Goal: Task Accomplishment & Management: Manage account settings

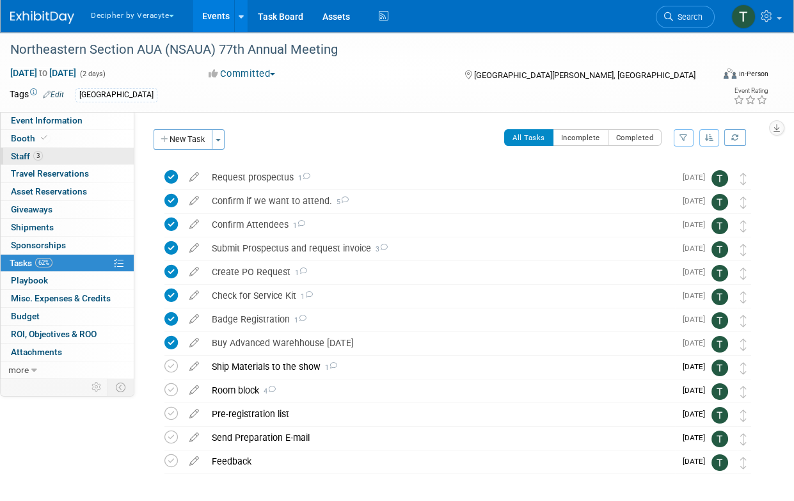
click at [91, 150] on link "3 Staff 3" at bounding box center [67, 156] width 133 height 17
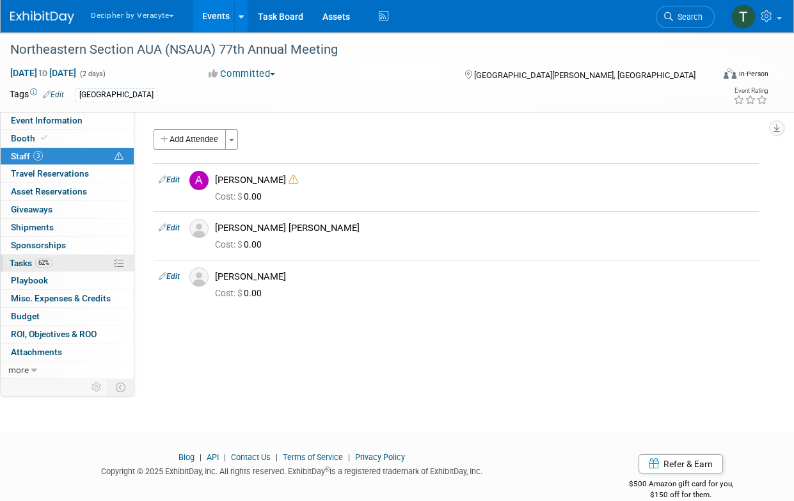
click at [96, 264] on link "62% Tasks 62%" at bounding box center [67, 263] width 133 height 17
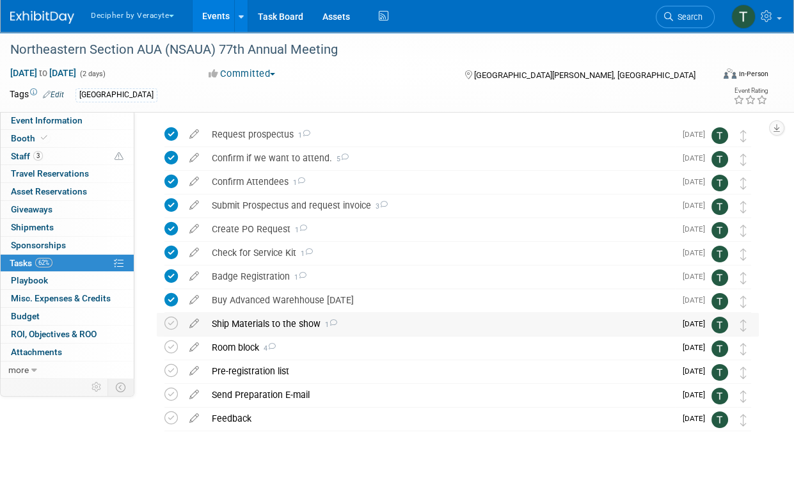
scroll to position [51, 0]
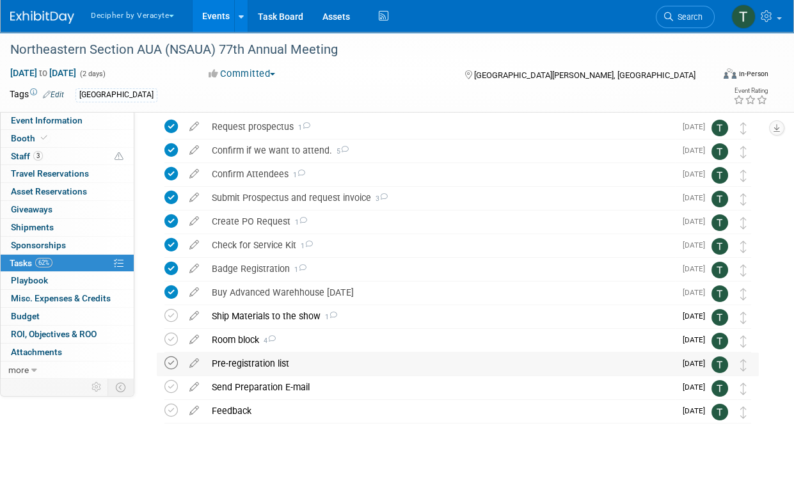
click at [171, 362] on icon at bounding box center [170, 362] width 13 height 13
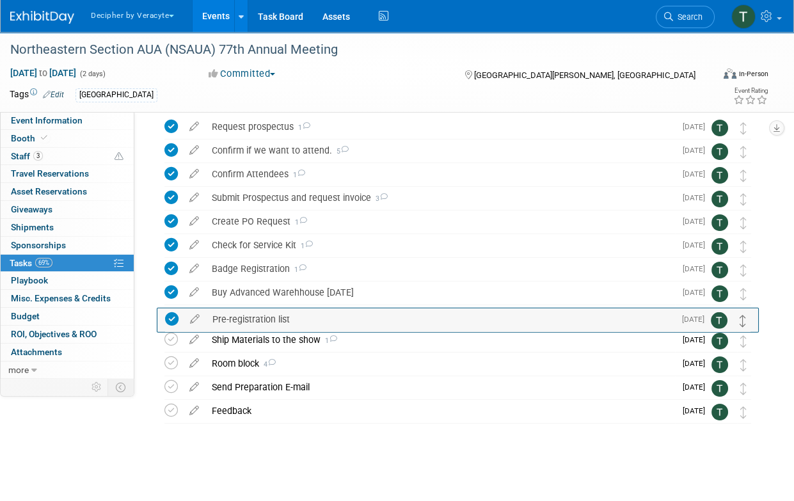
drag, startPoint x: 743, startPoint y: 365, endPoint x: 743, endPoint y: 316, distance: 48.6
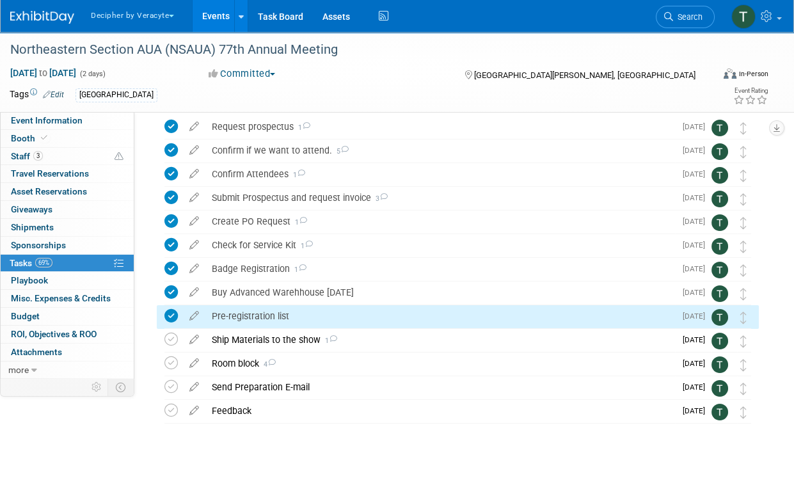
click at [337, 310] on div "Pre-registration list" at bounding box center [440, 316] width 470 height 22
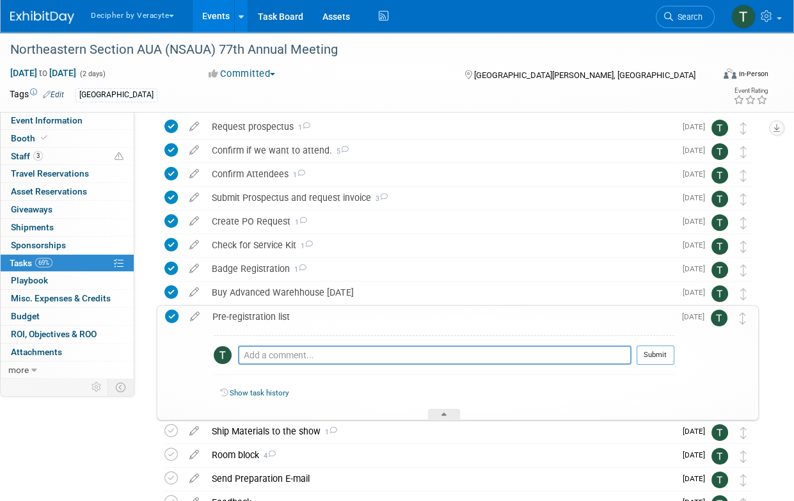
click at [340, 367] on div "Pro tip: Press Ctrl-Enter to submit comment." at bounding box center [434, 370] width 393 height 10
click at [340, 365] on div "Pro tip: Press Ctrl-Enter to submit comment." at bounding box center [434, 370] width 393 height 10
click at [334, 356] on textarea at bounding box center [434, 354] width 393 height 19
type textarea "sent via email"
click at [639, 358] on button "Submit" at bounding box center [655, 354] width 38 height 19
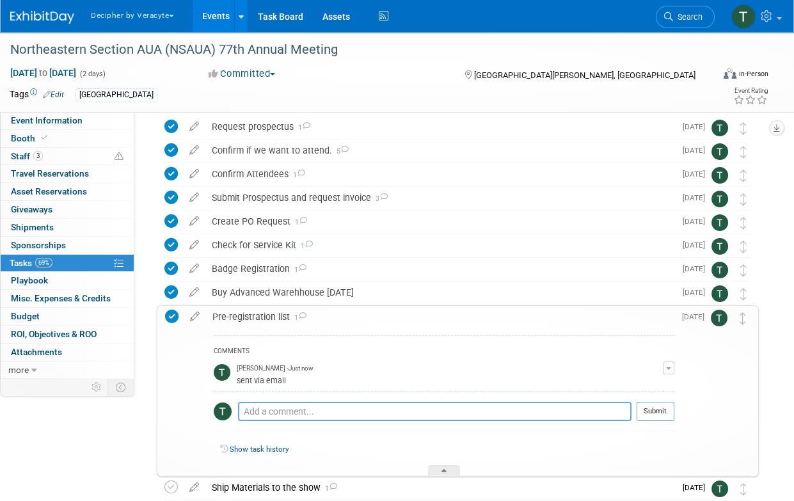
click at [236, 328] on div "COMMENTS Tony Alvarado - Just now sent via email Edit Comment Remove Pro tip: P…" at bounding box center [440, 402] width 468 height 148
click at [241, 318] on div "Pre-registration list 1" at bounding box center [440, 317] width 468 height 22
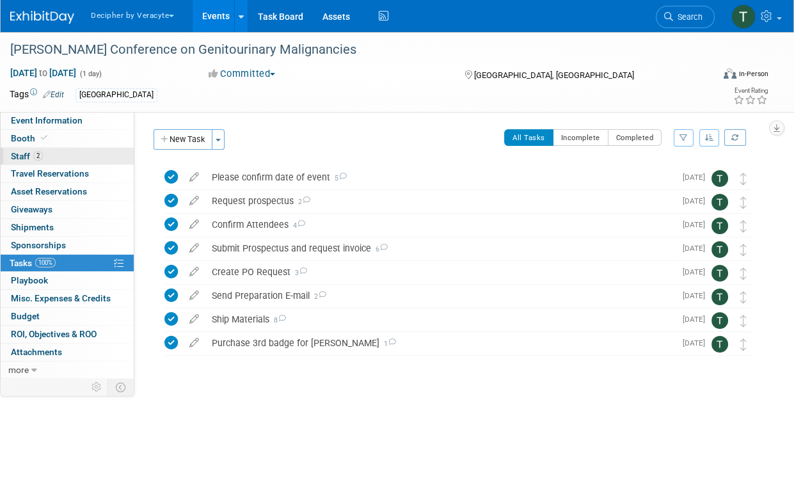
click at [114, 158] on link "2 Staff 2" at bounding box center [67, 156] width 133 height 17
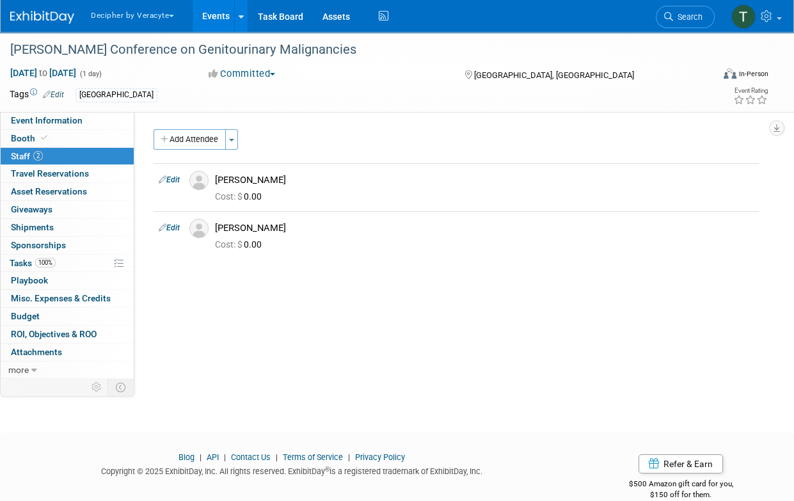
click at [207, 24] on link "Events" at bounding box center [216, 16] width 47 height 32
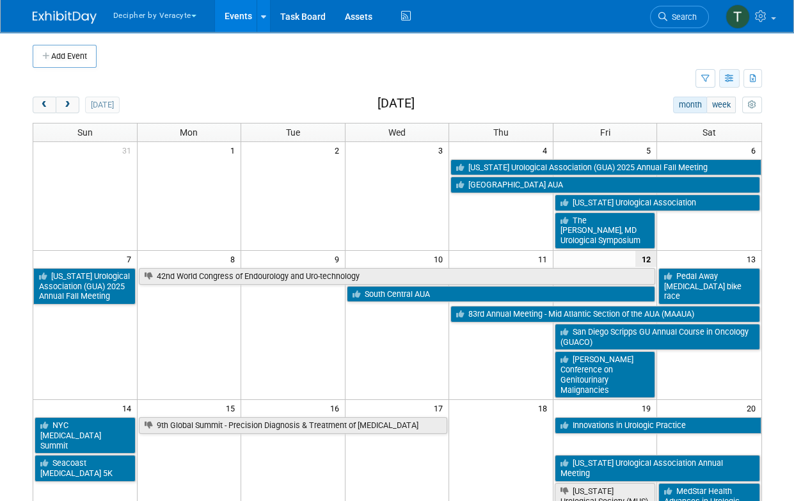
click at [727, 77] on icon "button" at bounding box center [730, 79] width 10 height 8
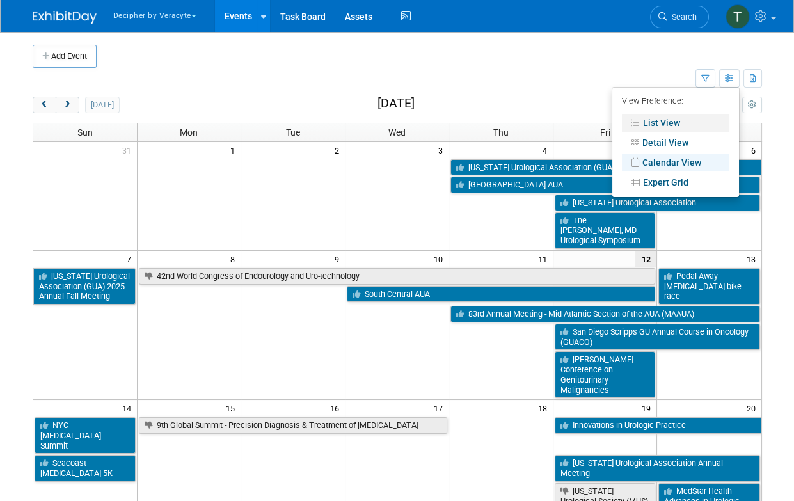
click at [702, 117] on link "List View" at bounding box center [675, 123] width 107 height 18
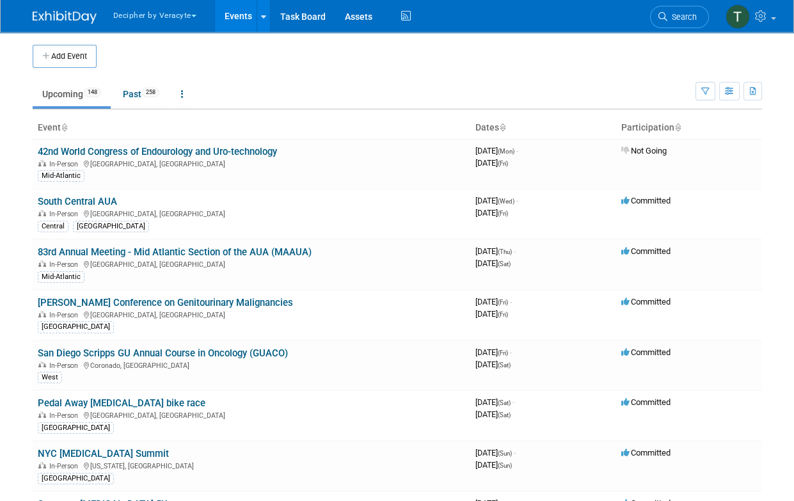
scroll to position [2552, 0]
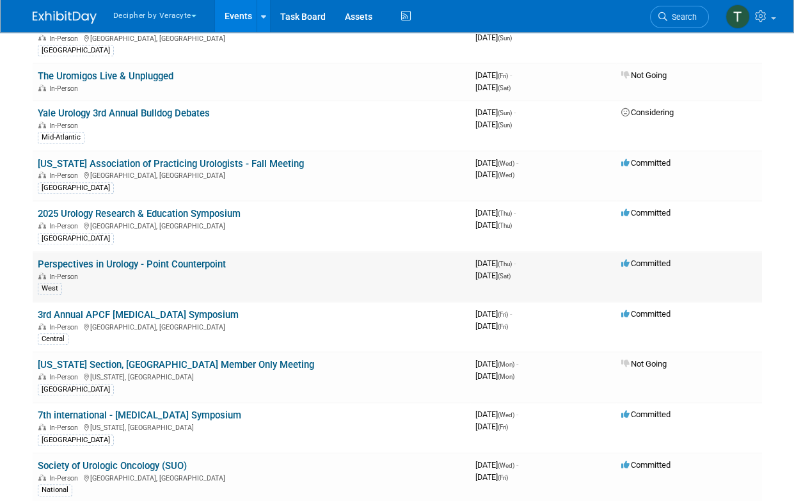
click at [186, 258] on link "Perspectives in Urology - Point Counterpoint" at bounding box center [132, 264] width 188 height 12
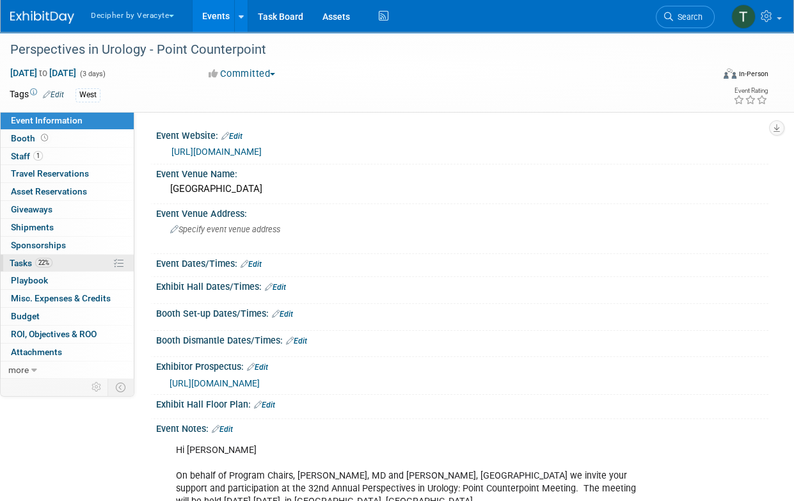
click at [38, 258] on span "22%" at bounding box center [43, 263] width 17 height 10
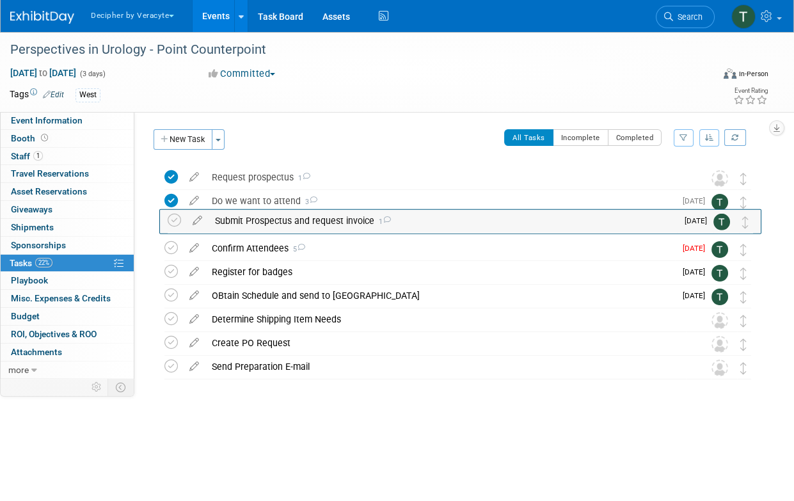
drag, startPoint x: 737, startPoint y: 244, endPoint x: 740, endPoint y: 215, distance: 29.0
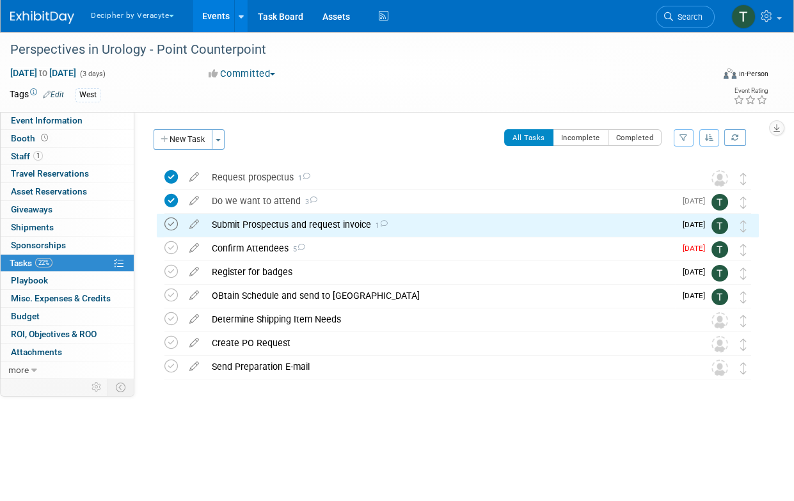
click at [170, 226] on icon at bounding box center [170, 223] width 13 height 13
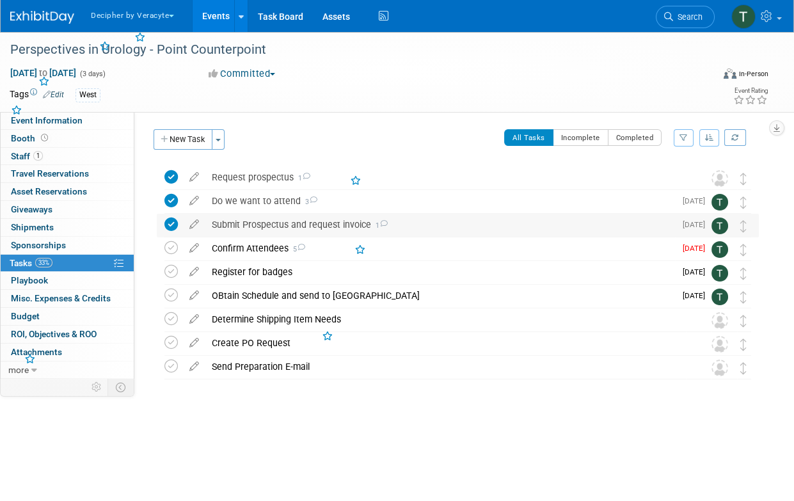
click at [257, 231] on div "Submit Prospectus and request invoice 1" at bounding box center [440, 225] width 470 height 22
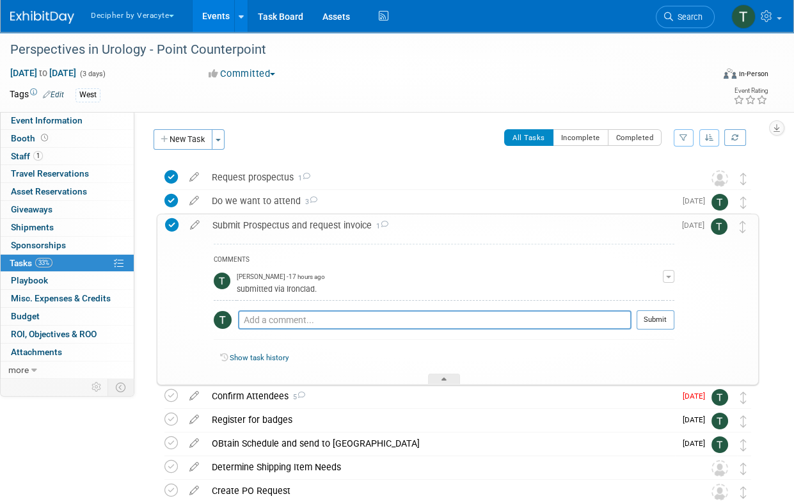
click at [273, 305] on div "COMMENTS Tony Alvarado - 17 hours ago submitted via Ironclad. Edit Comment Remo…" at bounding box center [444, 295] width 461 height 102
click at [274, 319] on textarea at bounding box center [434, 319] width 393 height 19
type textarea "submitted via email"
click at [656, 315] on button "Submit" at bounding box center [655, 319] width 38 height 19
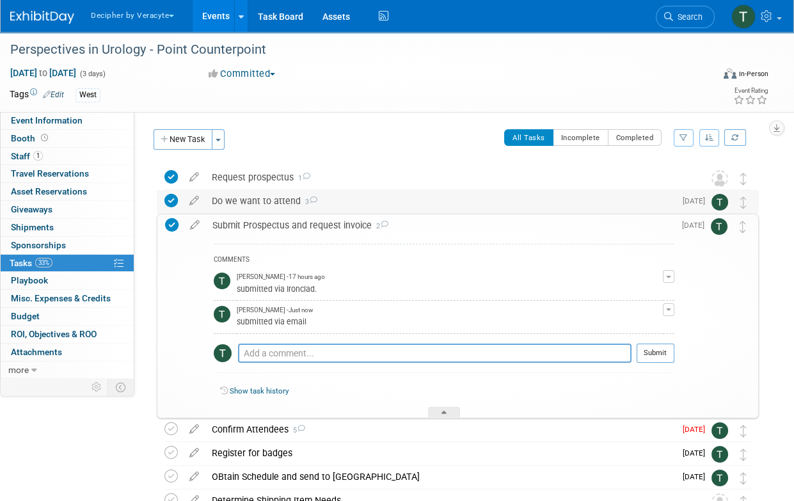
click at [345, 198] on div "Do we want to attend 3" at bounding box center [440, 201] width 470 height 22
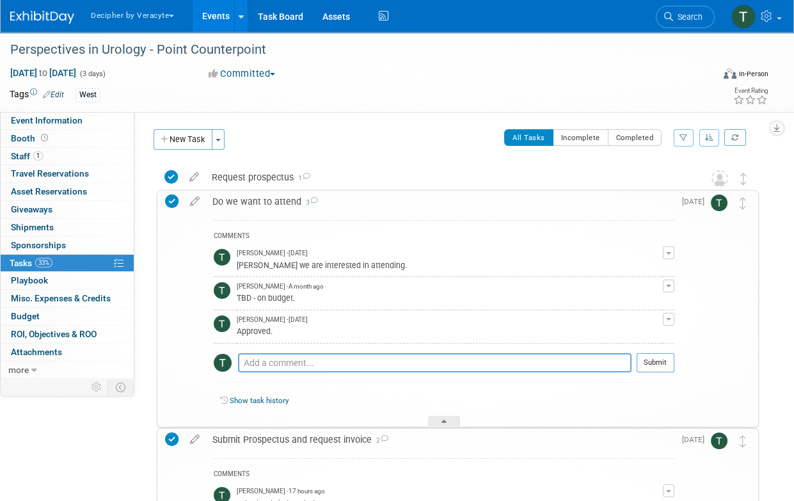
click at [341, 203] on div "Do we want to attend 3" at bounding box center [440, 202] width 468 height 22
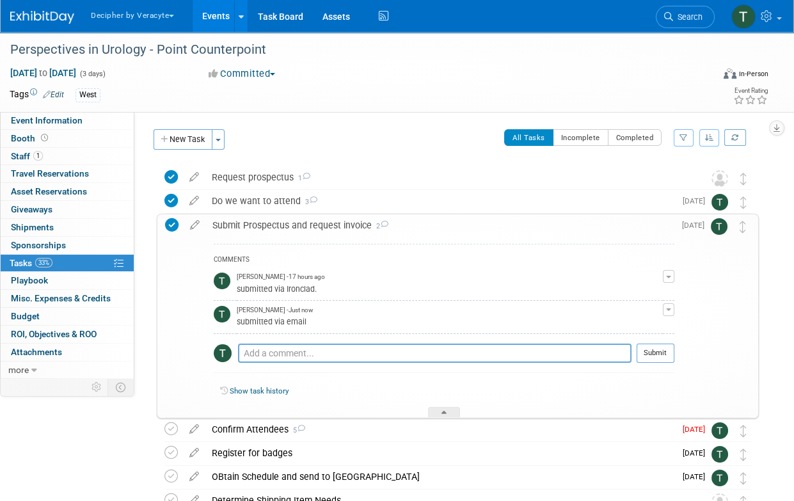
click at [341, 231] on div "Submit Prospectus and request invoice 2" at bounding box center [440, 225] width 468 height 22
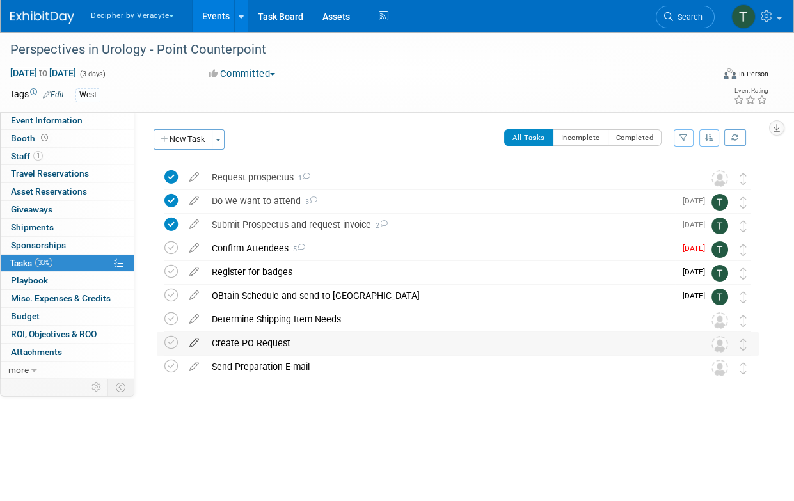
click at [192, 342] on icon at bounding box center [194, 340] width 22 height 16
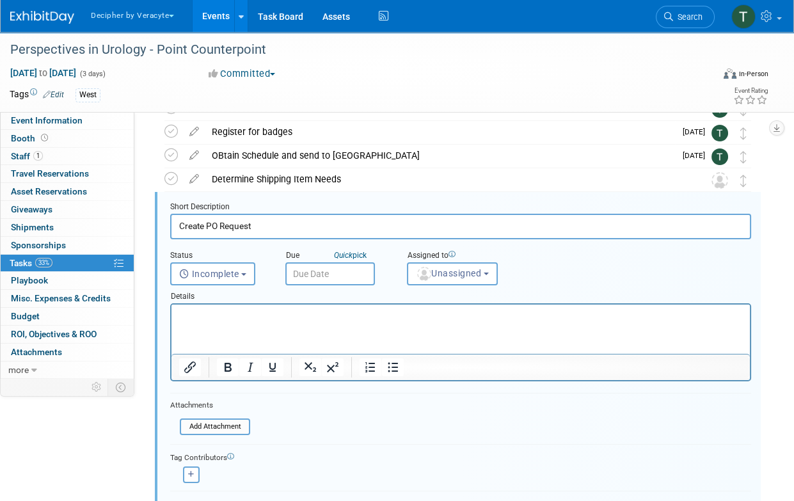
scroll to position [144, 0]
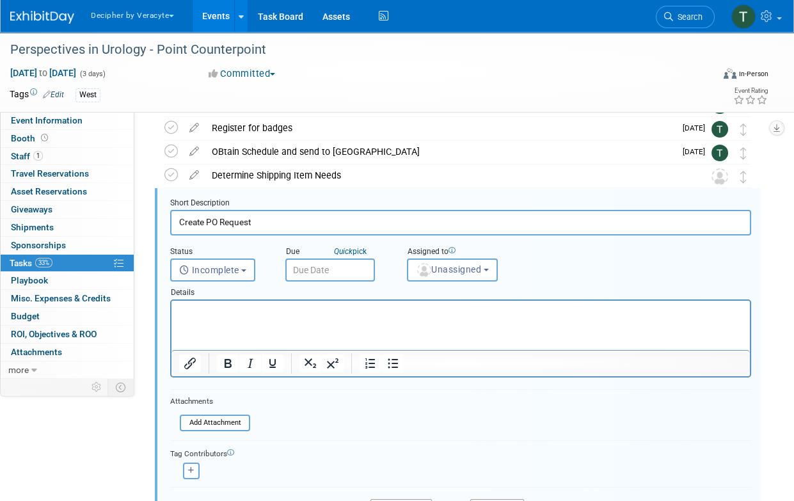
click at [309, 269] on input "text" at bounding box center [330, 269] width 90 height 23
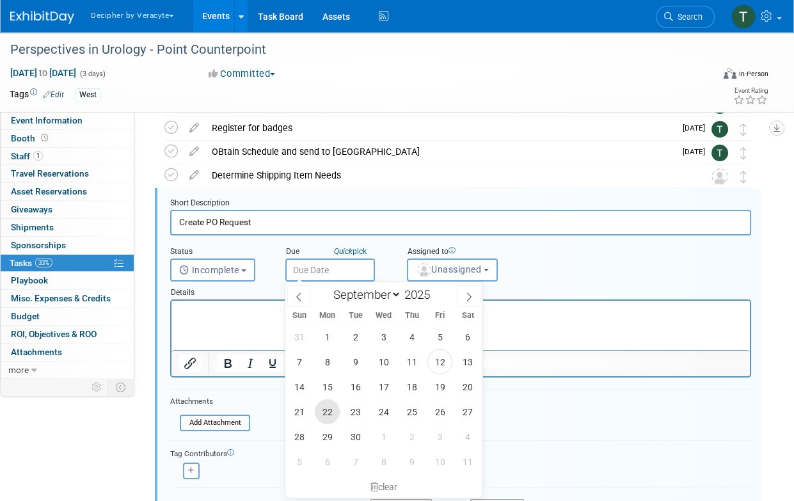
click at [326, 406] on span "22" at bounding box center [327, 411] width 25 height 25
type input "Sep 22, 2025"
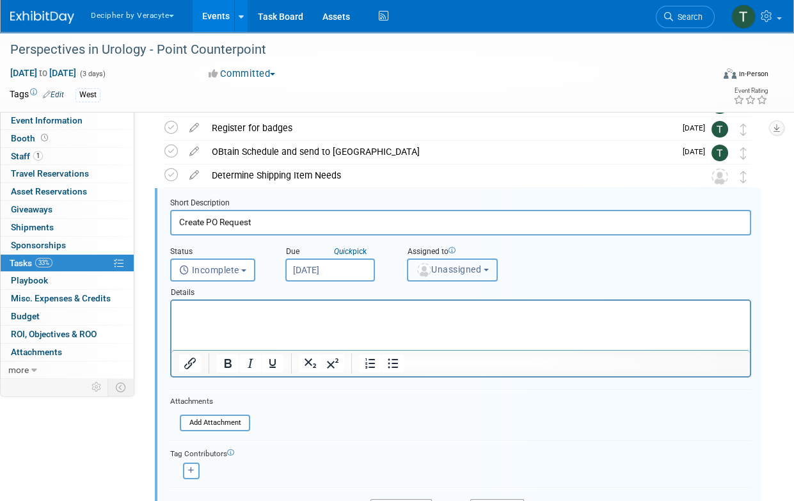
click at [422, 269] on img "button" at bounding box center [424, 270] width 14 height 14
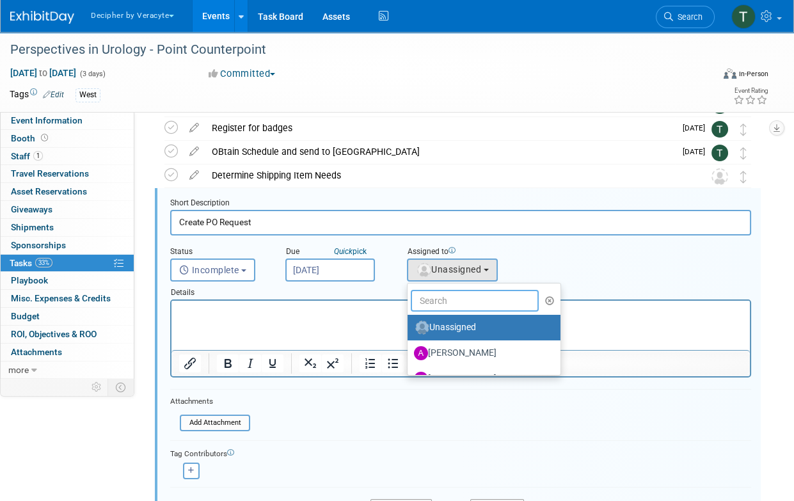
click at [422, 298] on input "text" at bounding box center [475, 301] width 128 height 22
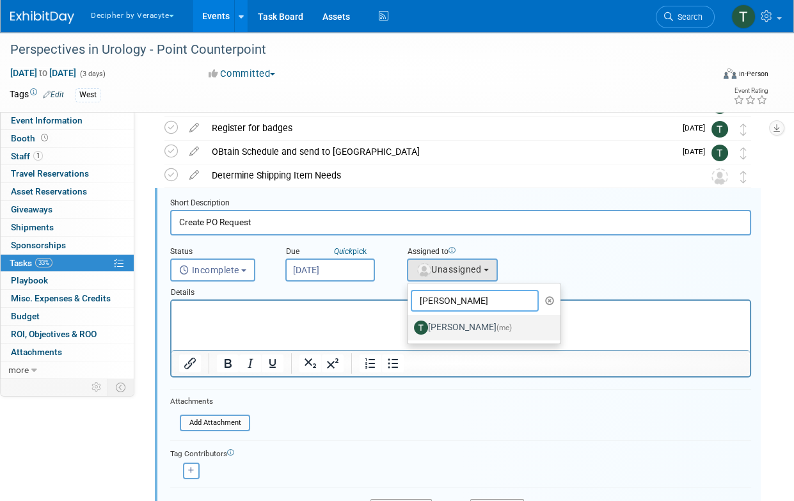
type input "[PERSON_NAME]"
click at [448, 317] on label "[PERSON_NAME] (me)" at bounding box center [481, 327] width 134 height 20
click at [409, 322] on input "[PERSON_NAME] (me)" at bounding box center [405, 326] width 8 height 8
select select "3ceeba8c-a19a-4597-a609-6fba7c9a515a"
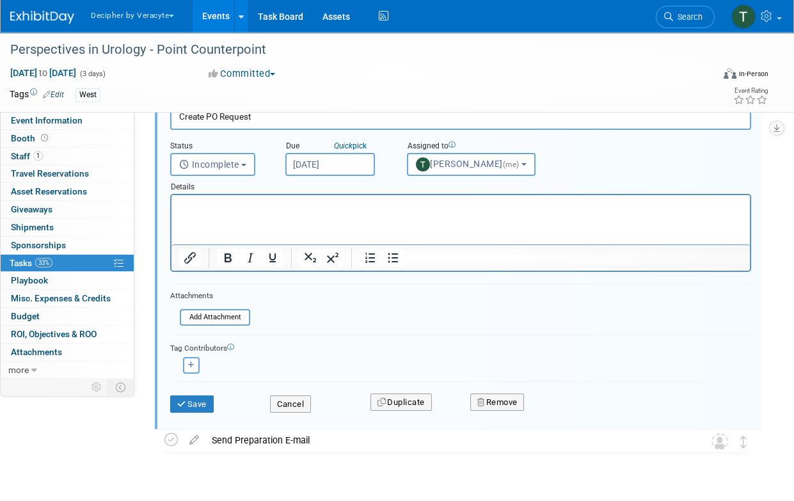
scroll to position [278, 0]
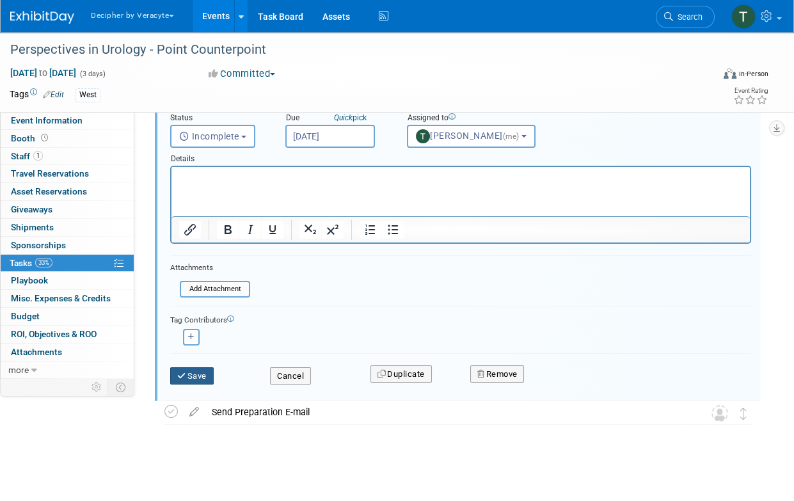
click at [212, 379] on button "Save" at bounding box center [191, 376] width 43 height 18
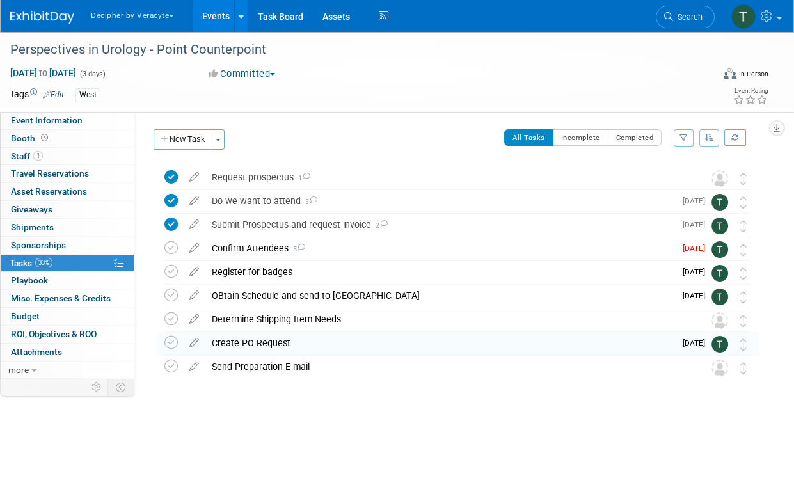
scroll to position [0, 0]
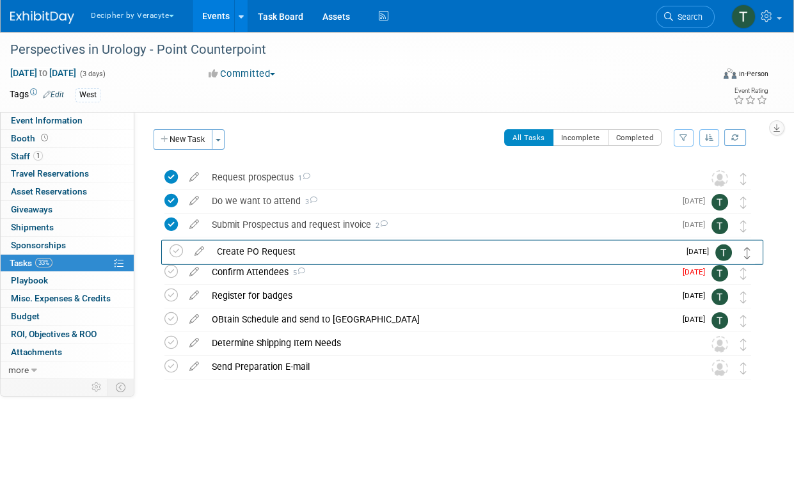
drag, startPoint x: 743, startPoint y: 340, endPoint x: 746, endPoint y: 244, distance: 96.0
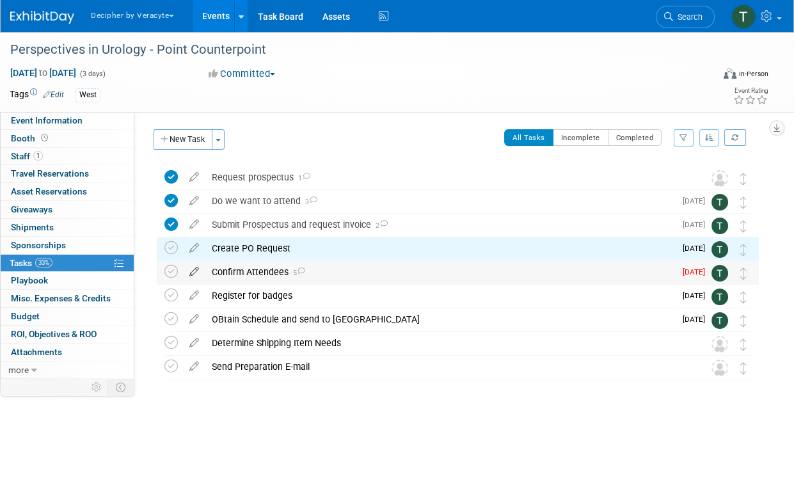
click at [202, 267] on icon at bounding box center [194, 269] width 22 height 16
select select "8"
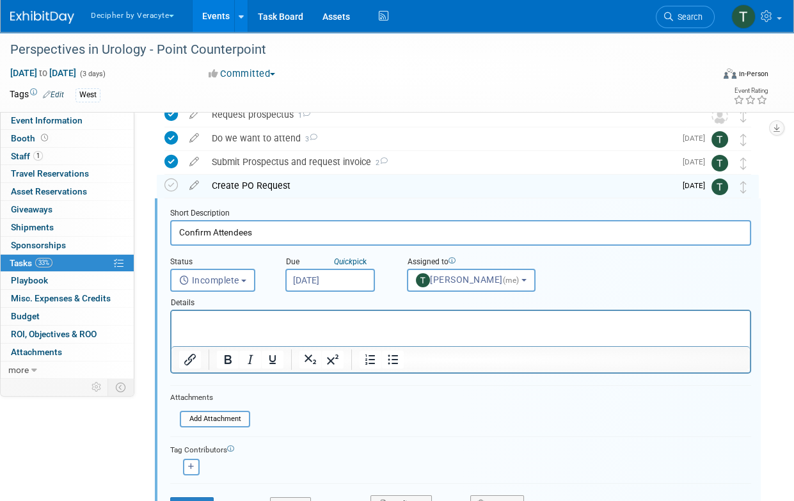
scroll to position [74, 0]
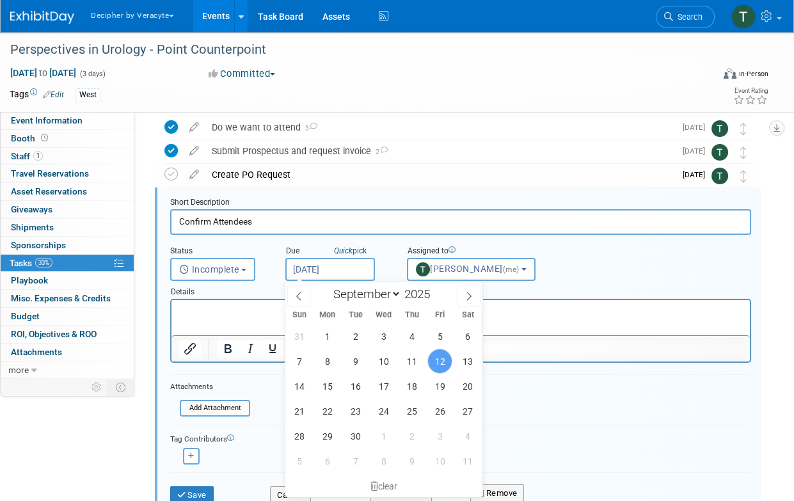
click at [329, 273] on input "Sep 12, 2025" at bounding box center [330, 269] width 90 height 23
click at [326, 406] on span "22" at bounding box center [327, 411] width 25 height 25
type input "Sep 22, 2025"
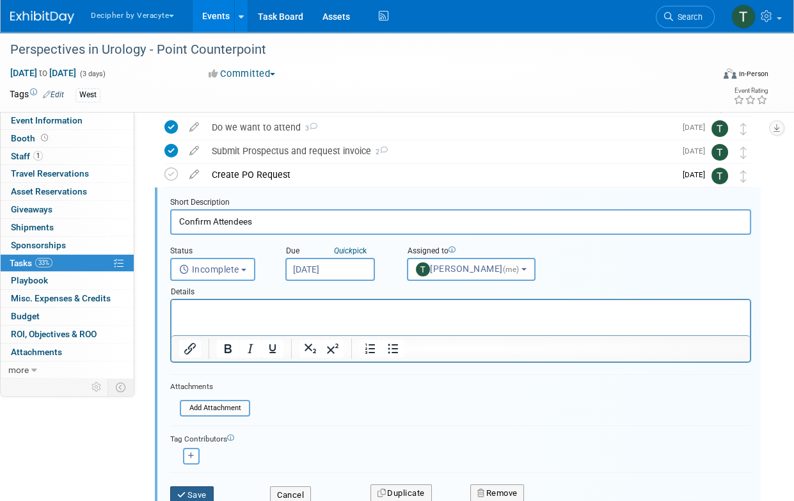
click at [209, 489] on button "Save" at bounding box center [191, 495] width 43 height 18
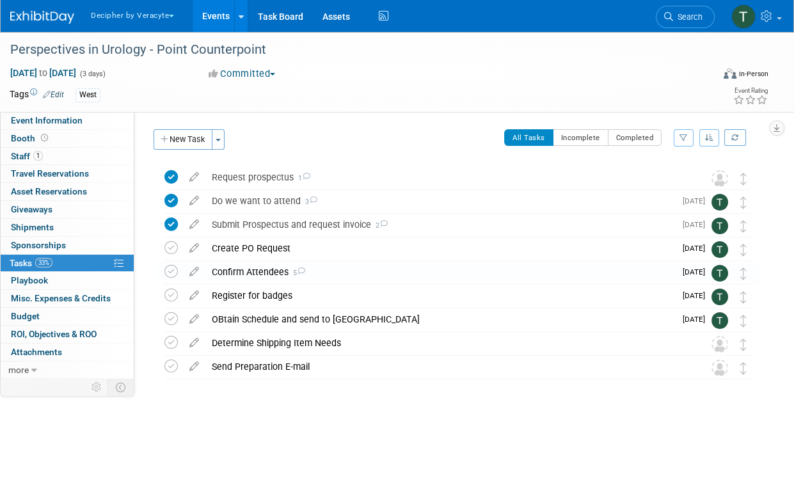
scroll to position [0, 0]
click at [221, 23] on link "Events" at bounding box center [216, 16] width 47 height 32
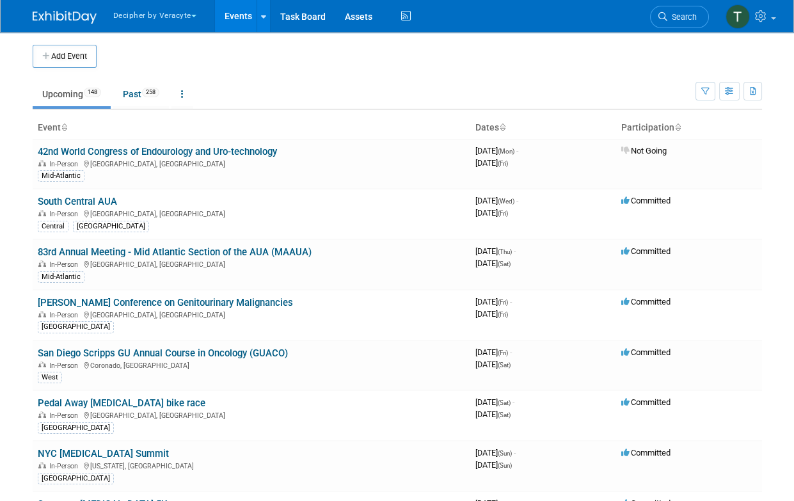
scroll to position [2215, 0]
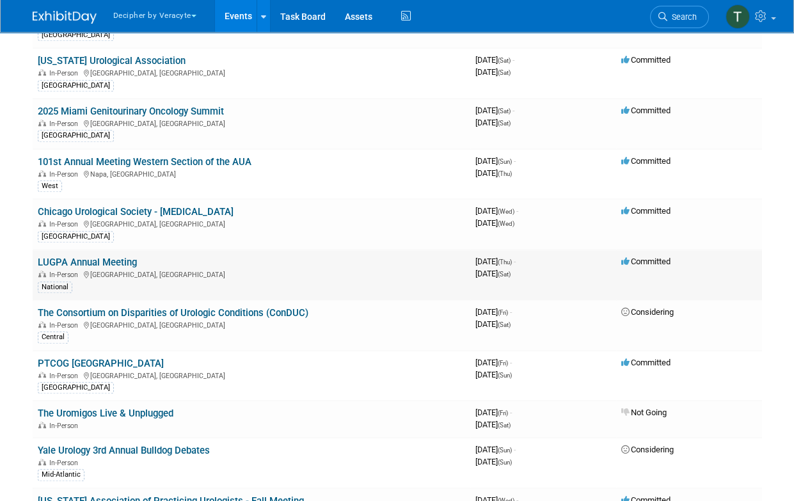
click at [119, 257] on link "LUGPA Annual Meeting" at bounding box center [87, 263] width 99 height 12
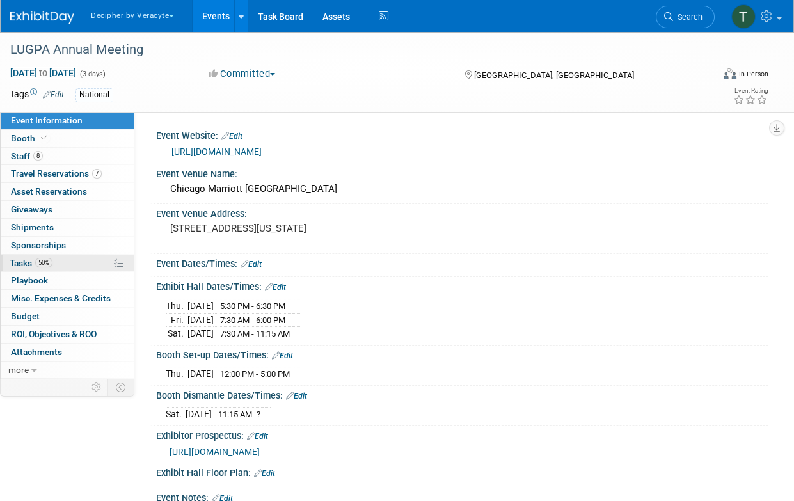
click at [82, 265] on link "50% Tasks 50%" at bounding box center [67, 263] width 133 height 17
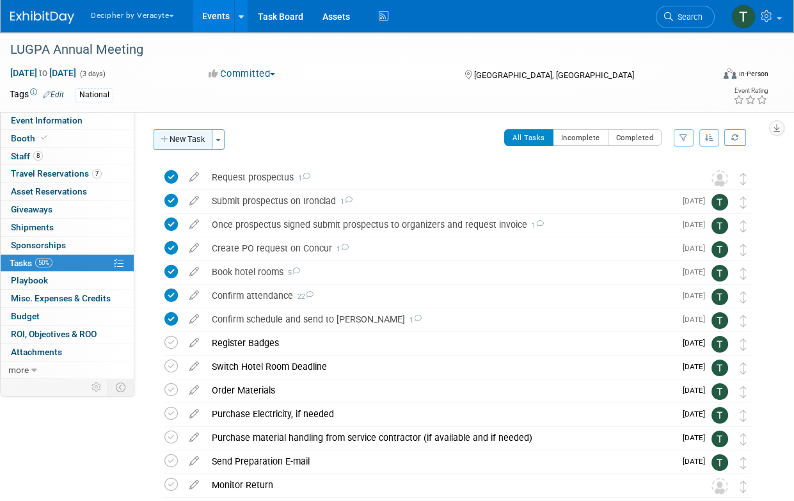
click at [183, 138] on button "New Task" at bounding box center [183, 139] width 59 height 20
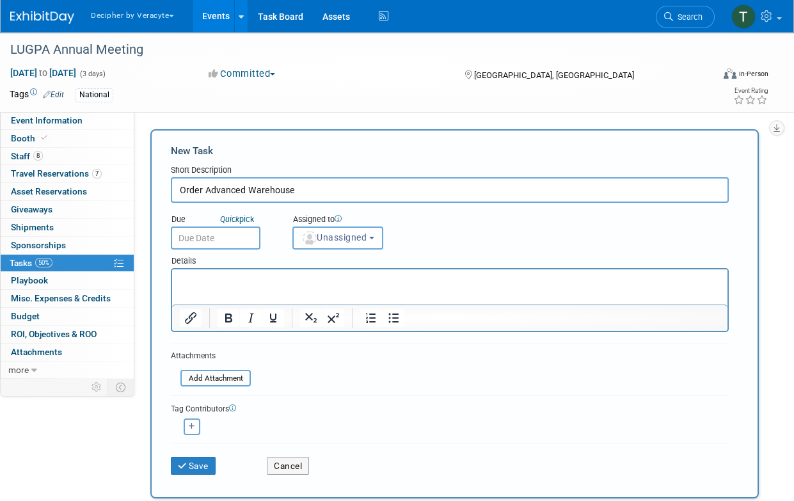
type input "Order Advanced Warehouse"
click at [248, 287] on html at bounding box center [449, 278] width 555 height 18
click at [241, 281] on p "Rich Text Area. Press ALT-0 for help." at bounding box center [450, 280] width 541 height 13
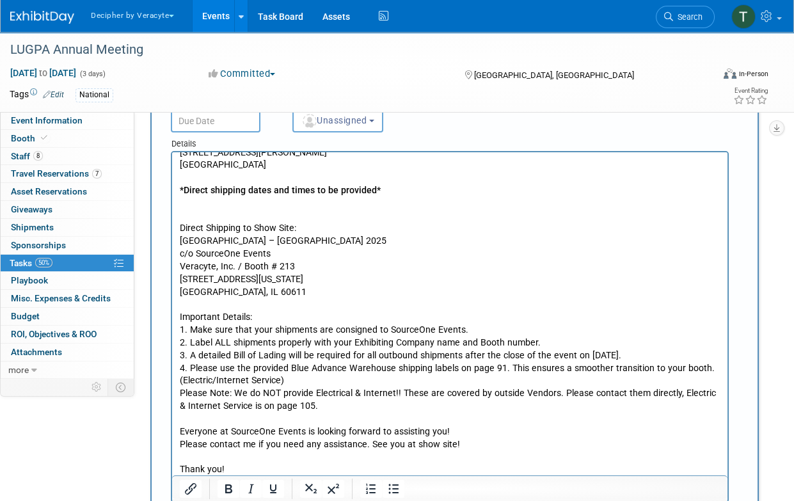
scroll to position [402, 0]
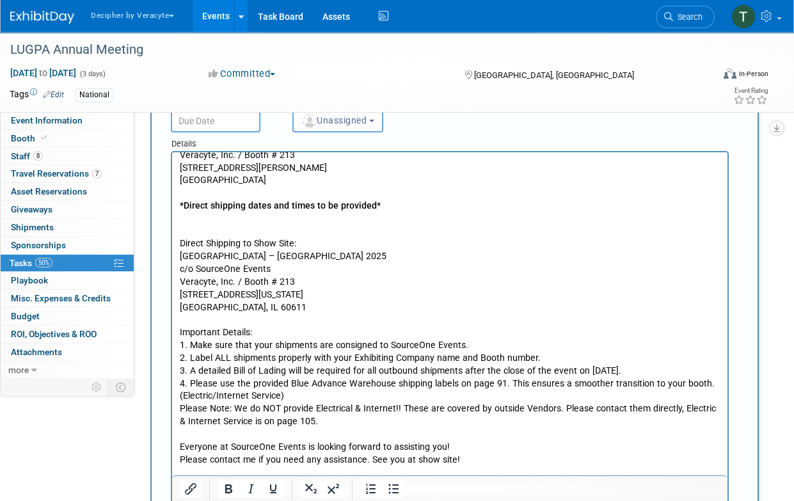
click at [228, 119] on input "text" at bounding box center [216, 120] width 90 height 23
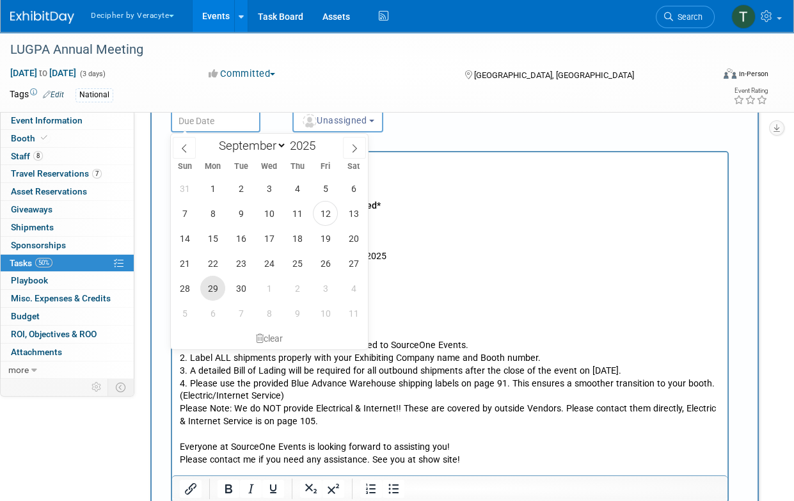
click at [207, 283] on span "29" at bounding box center [212, 288] width 25 height 25
type input "[DATE]"
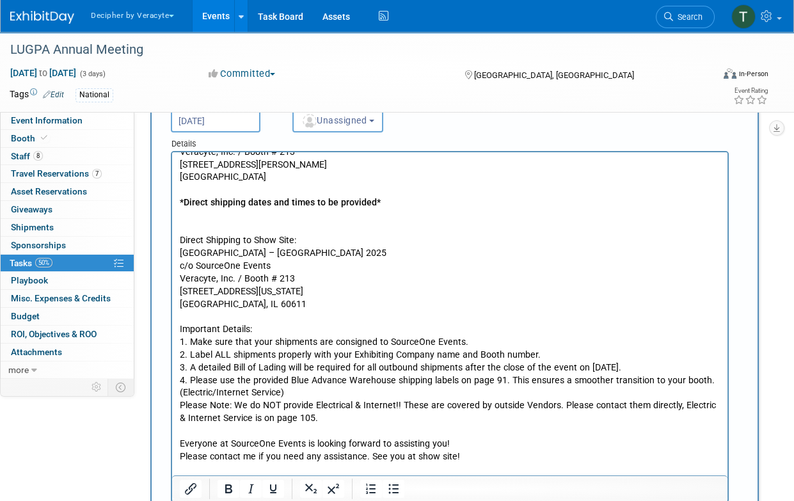
scroll to position [395, 0]
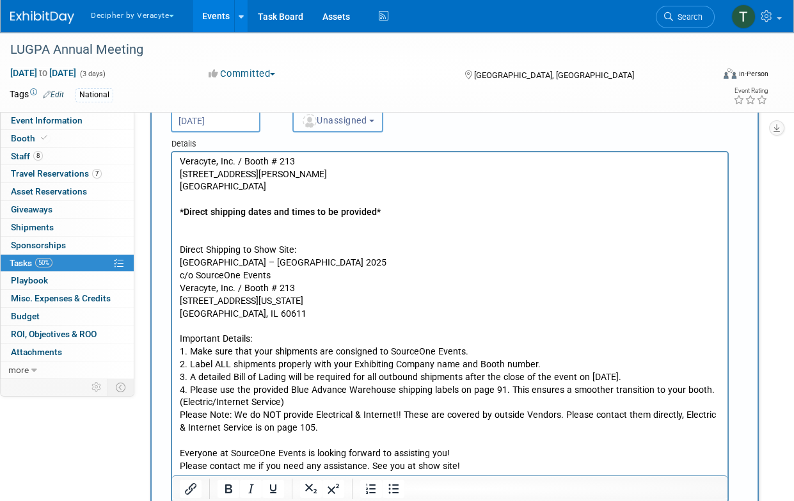
click at [332, 123] on span "Unassigned" at bounding box center [333, 120] width 65 height 10
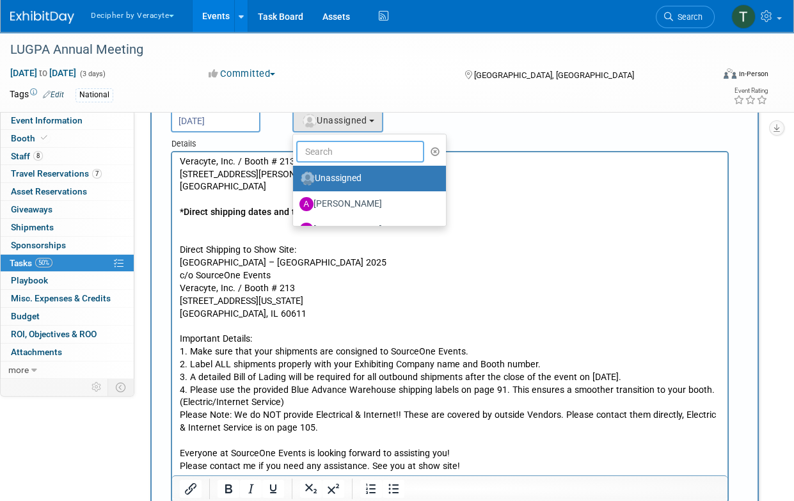
click at [332, 146] on input "text" at bounding box center [360, 152] width 128 height 22
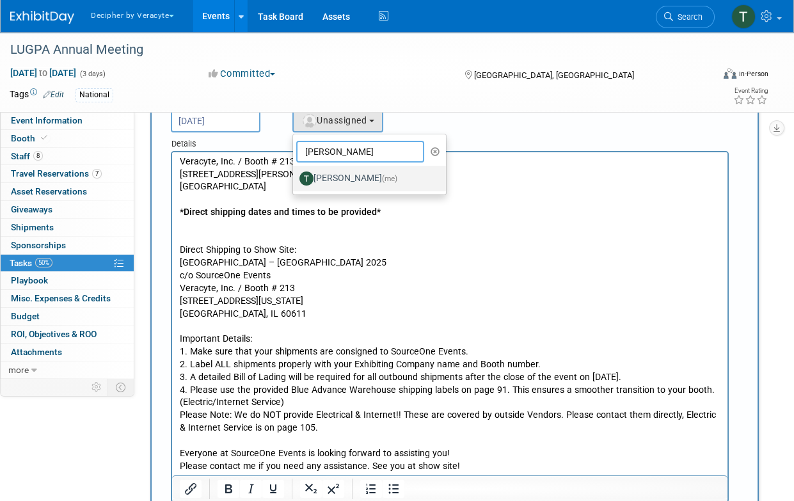
type input "[PERSON_NAME]"
click at [332, 181] on label "[PERSON_NAME] (me)" at bounding box center [366, 178] width 134 height 20
click at [295, 181] on input "[PERSON_NAME] (me)" at bounding box center [291, 177] width 8 height 8
select select "3ceeba8c-a19a-4597-a609-6fba7c9a515a"
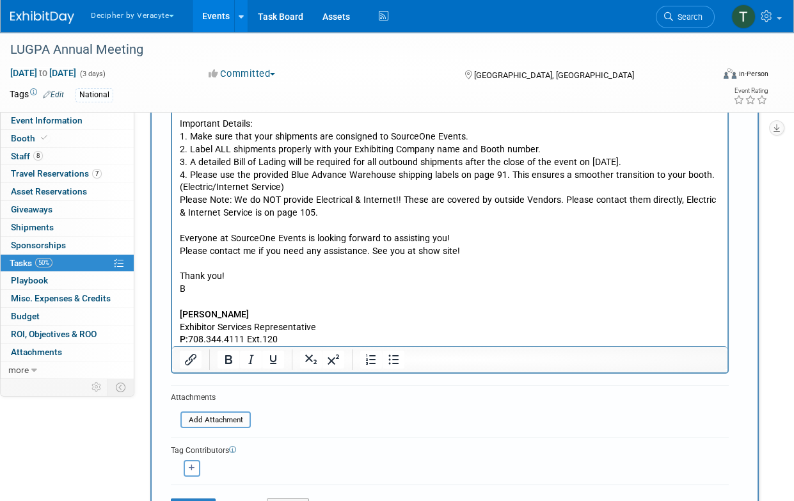
scroll to position [252, 0]
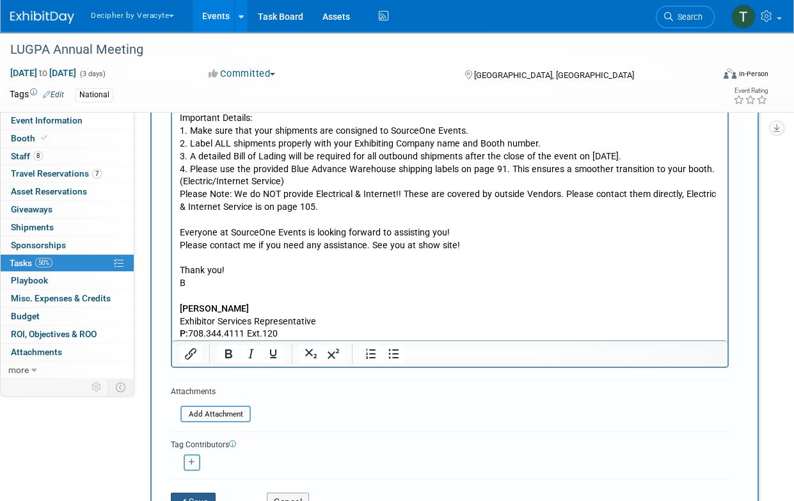
click at [190, 493] on button "Save" at bounding box center [193, 502] width 45 height 18
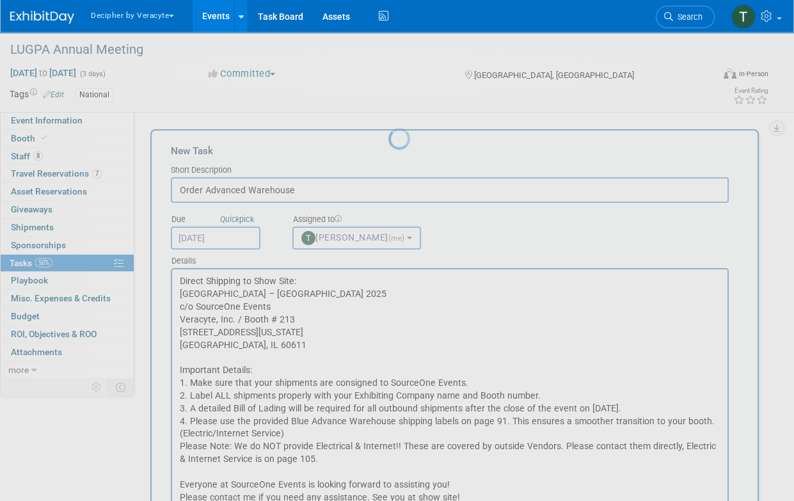
scroll to position [0, 0]
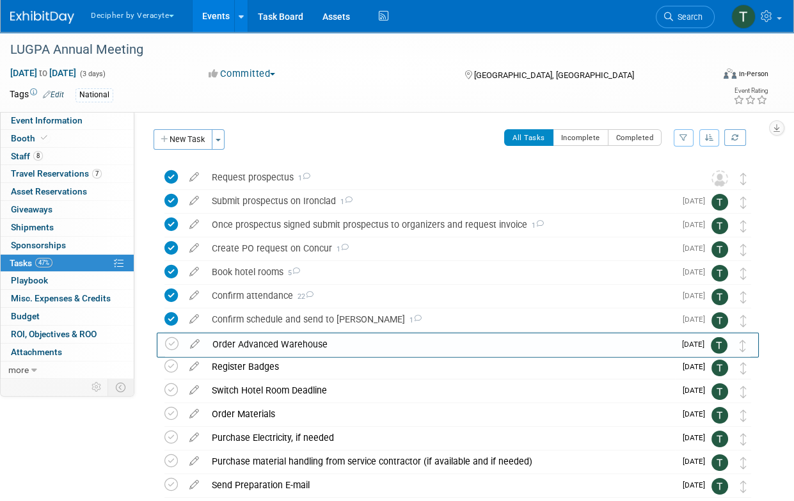
drag, startPoint x: 748, startPoint y: 175, endPoint x: 748, endPoint y: 342, distance: 167.0
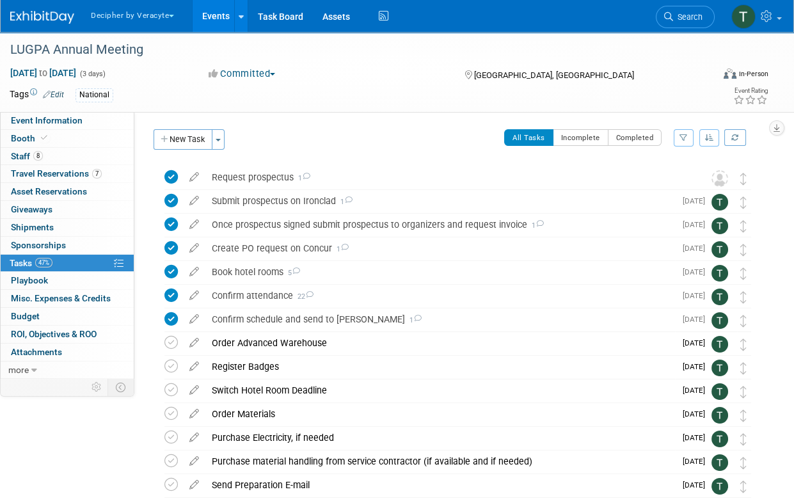
click at [553, 352] on div "Order Advanced Warehouse" at bounding box center [440, 343] width 470 height 22
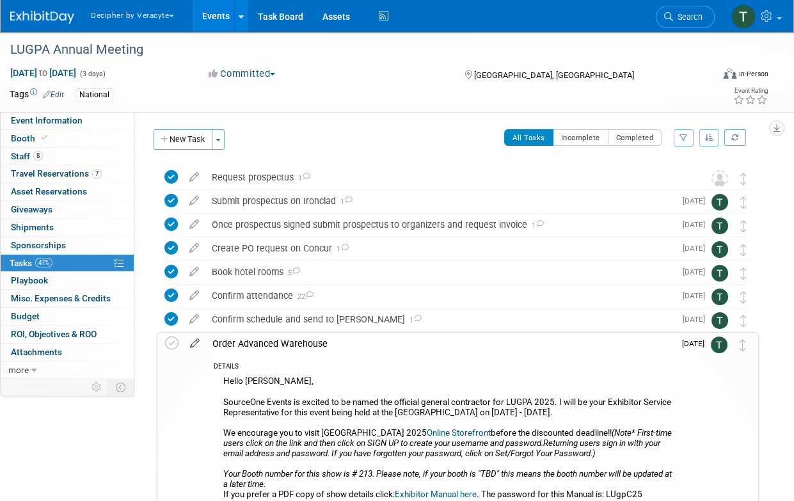
click at [193, 349] on link at bounding box center [195, 344] width 22 height 12
click at [0, 0] on div at bounding box center [0, 0] width 0 height 0
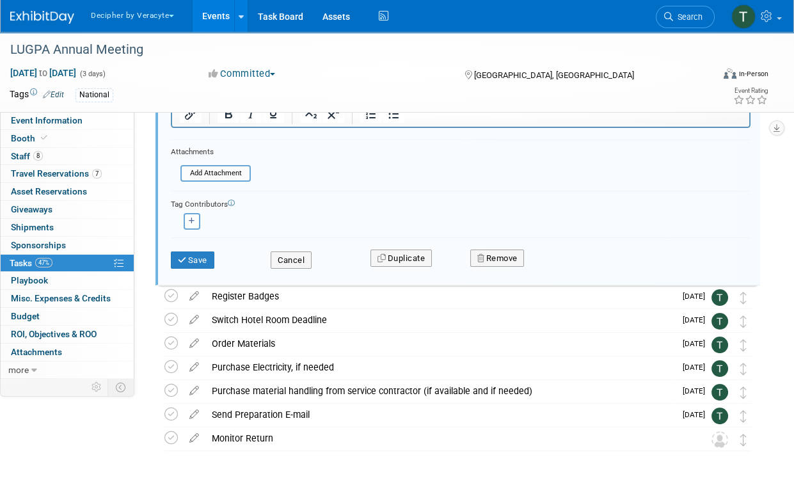
scroll to position [695, 0]
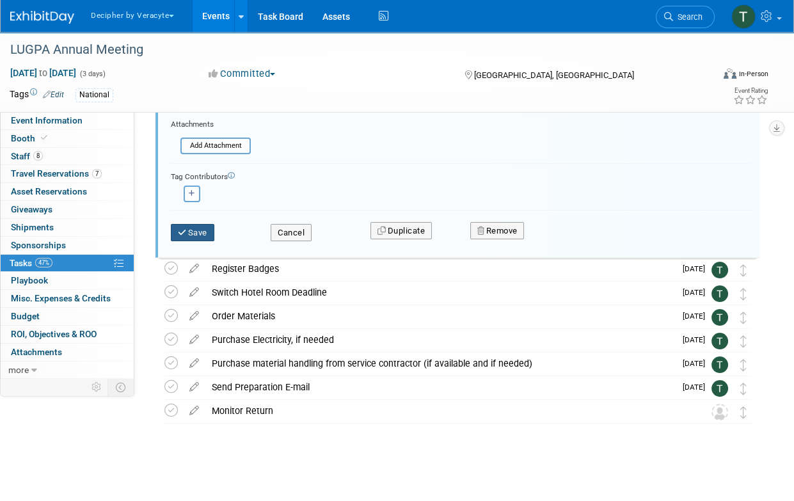
type input "Order Advanced Warehouse - Deadline 10/7"
click at [192, 235] on button "Save" at bounding box center [192, 233] width 43 height 18
